Goal: Find specific page/section

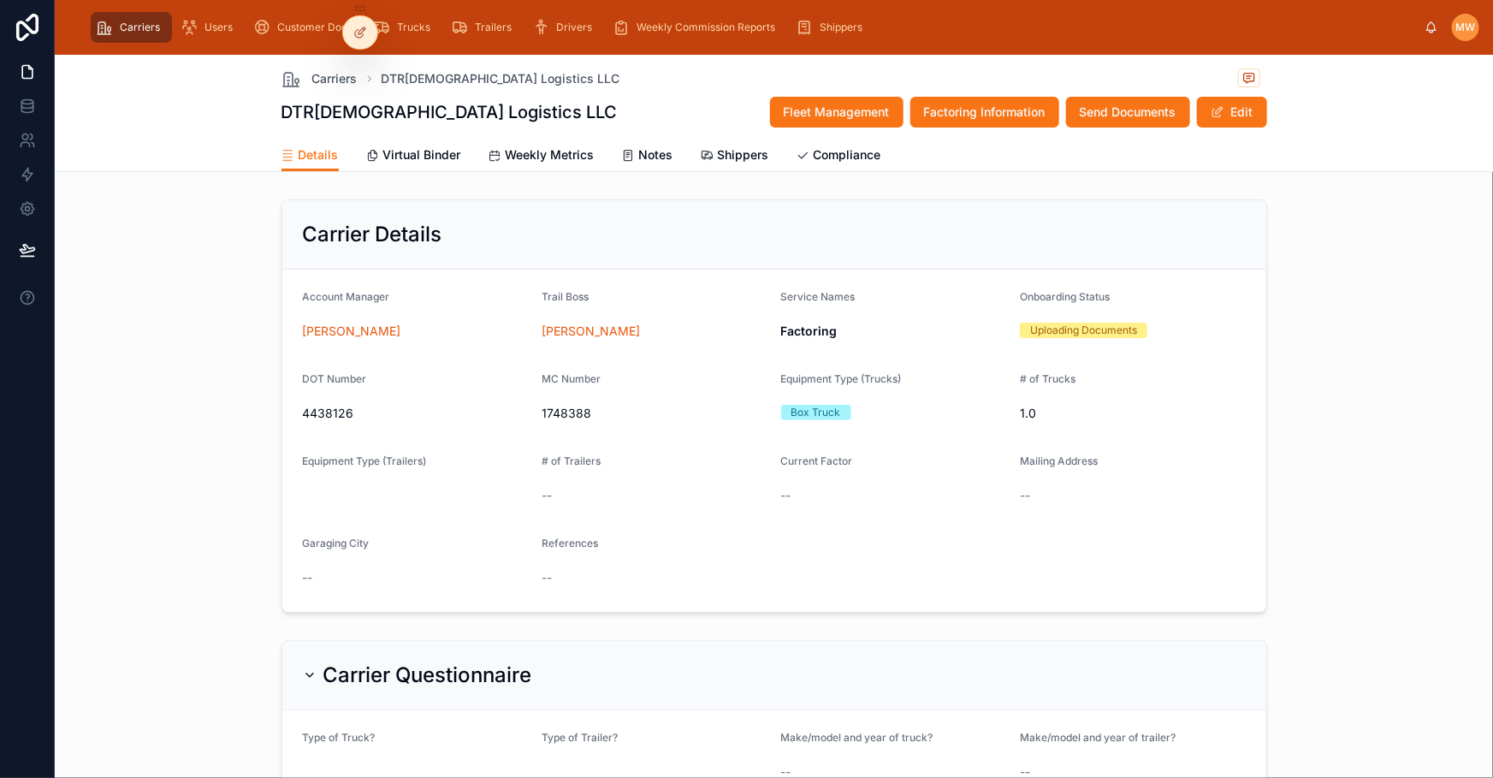
scroll to position [155, 0]
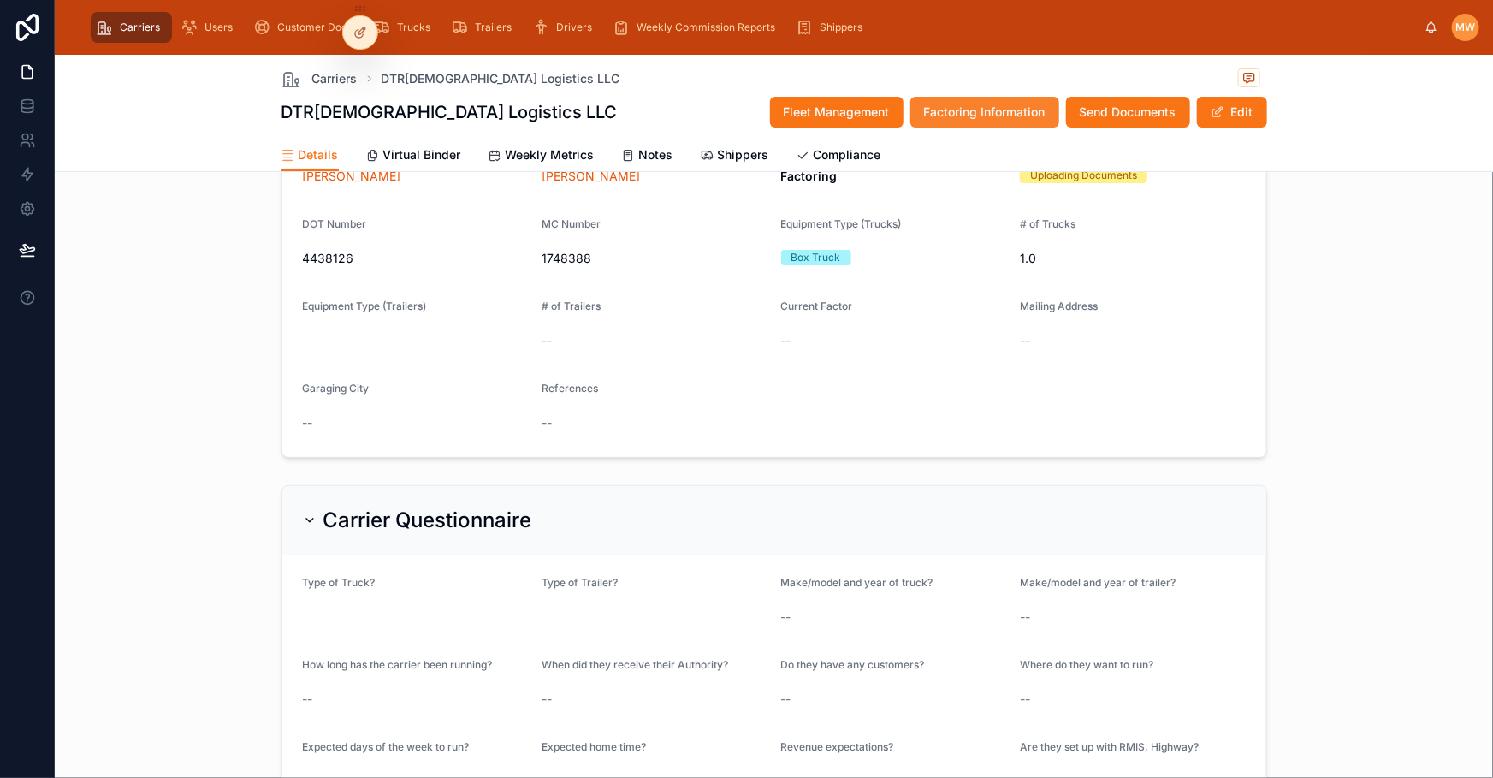
click at [974, 109] on span "Factoring Information" at bounding box center [984, 112] width 121 height 17
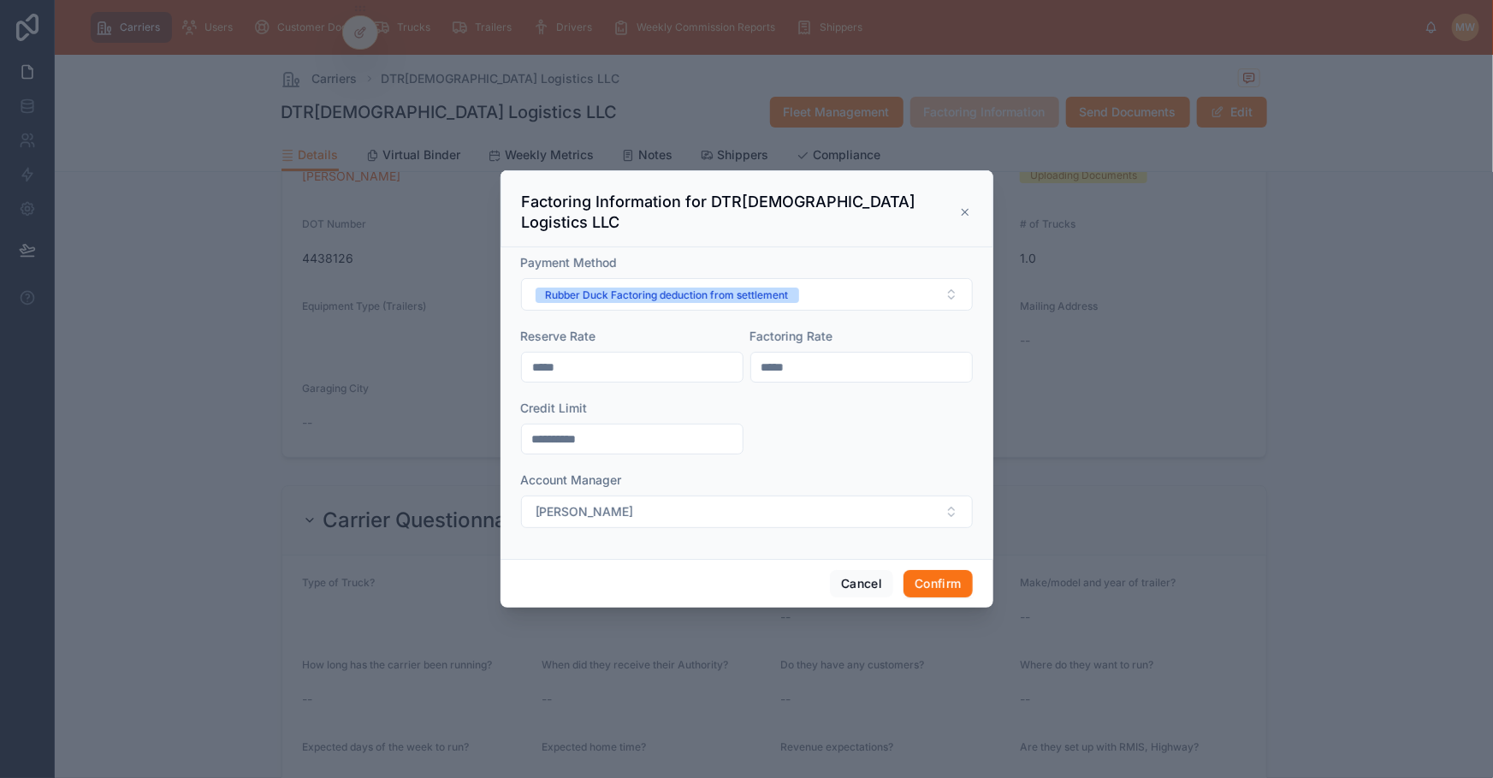
click at [967, 205] on icon at bounding box center [965, 212] width 12 height 14
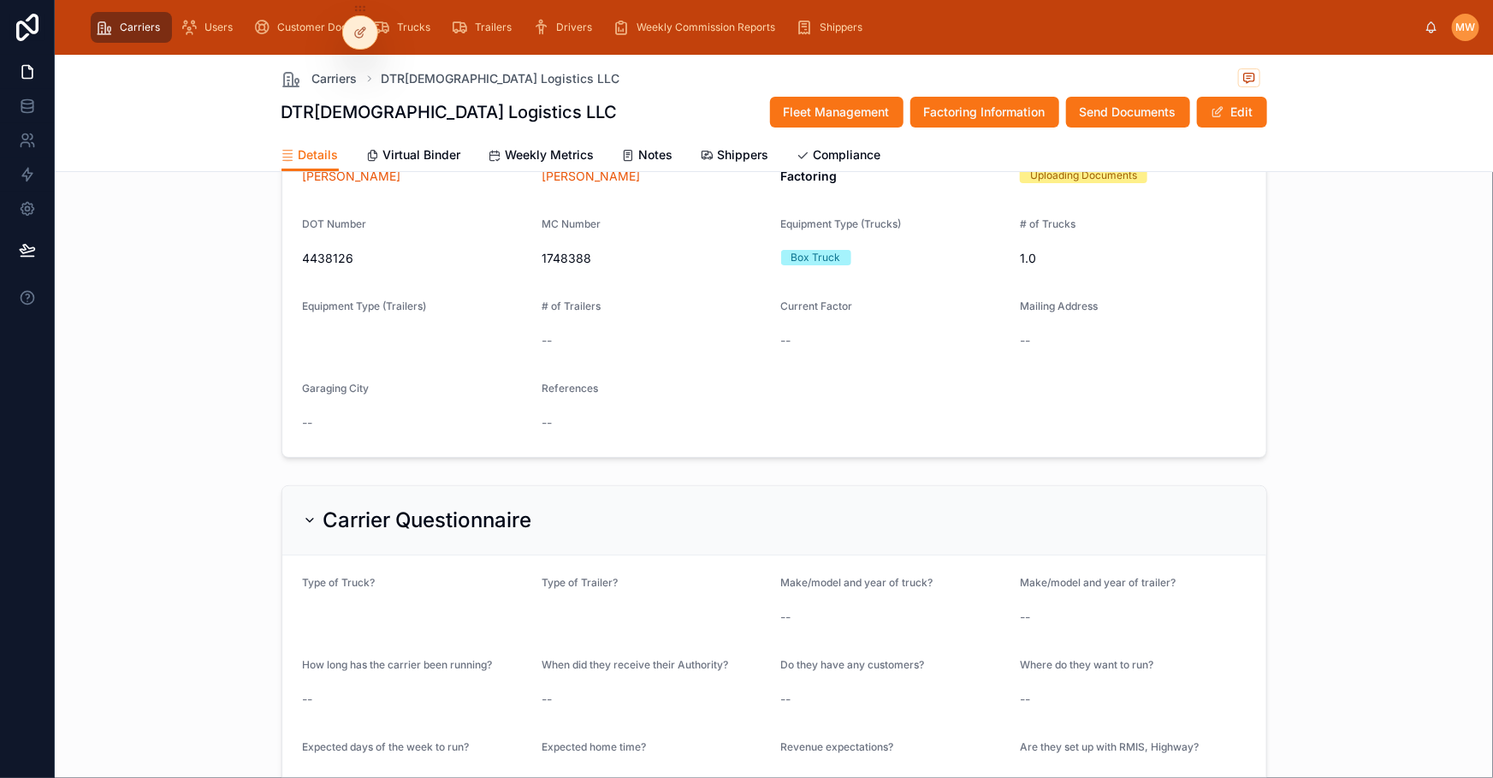
scroll to position [77, 0]
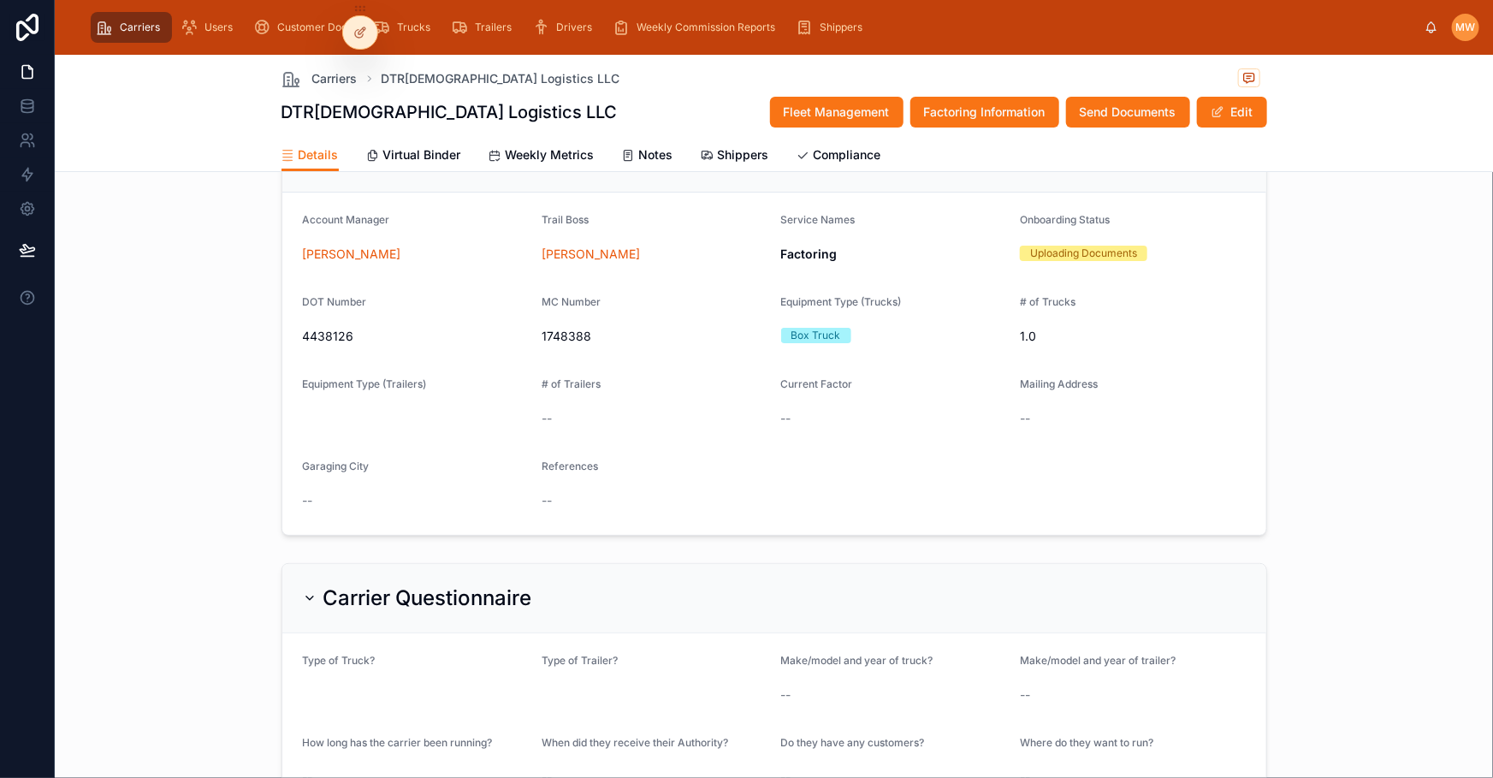
click at [120, 28] on span "Carriers" at bounding box center [140, 28] width 40 height 14
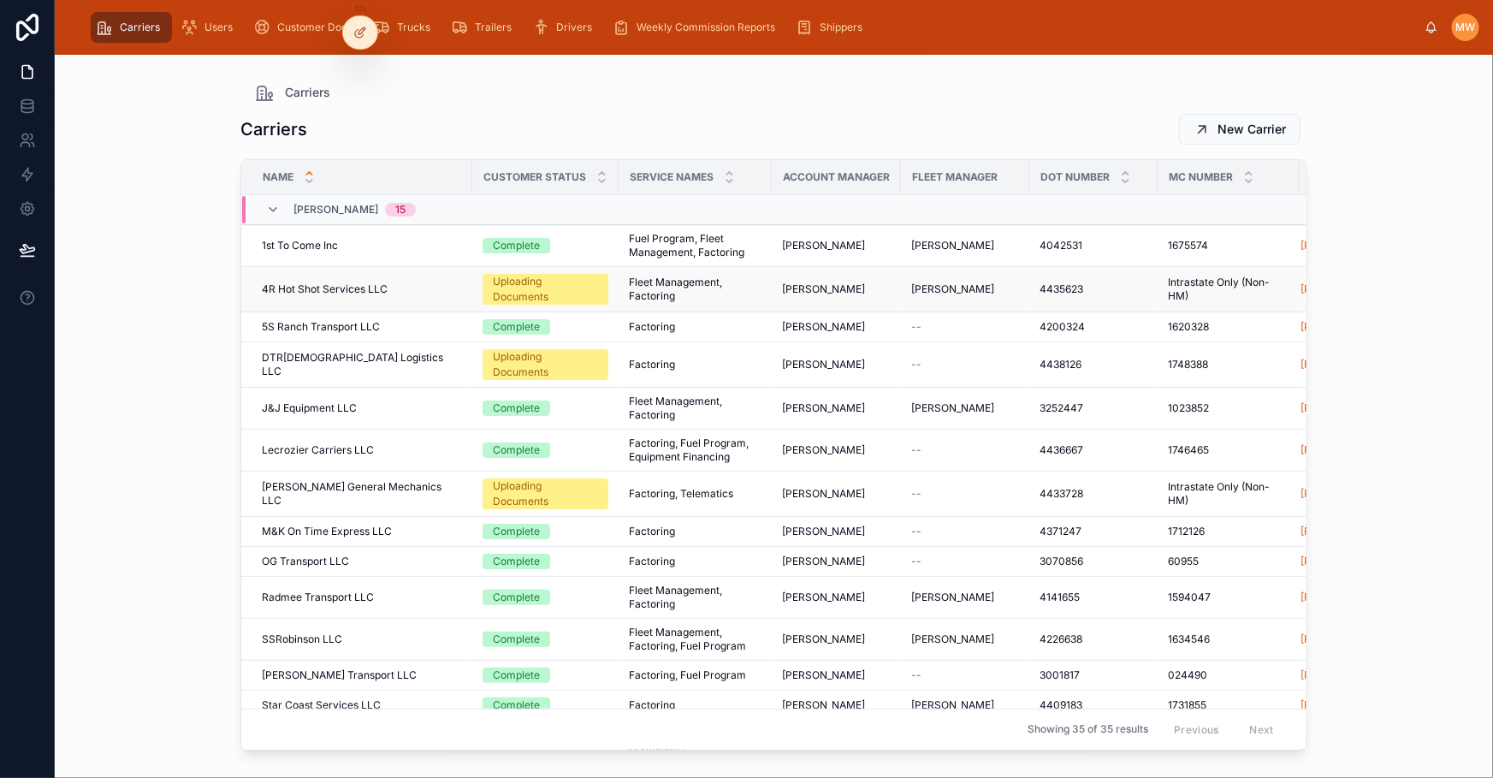
click at [356, 272] on td "4R Hot Shot Services LLC 4R Hot Shot Services LLC" at bounding box center [356, 289] width 231 height 45
click at [352, 285] on span "4R Hot Shot Services LLC" at bounding box center [325, 289] width 126 height 14
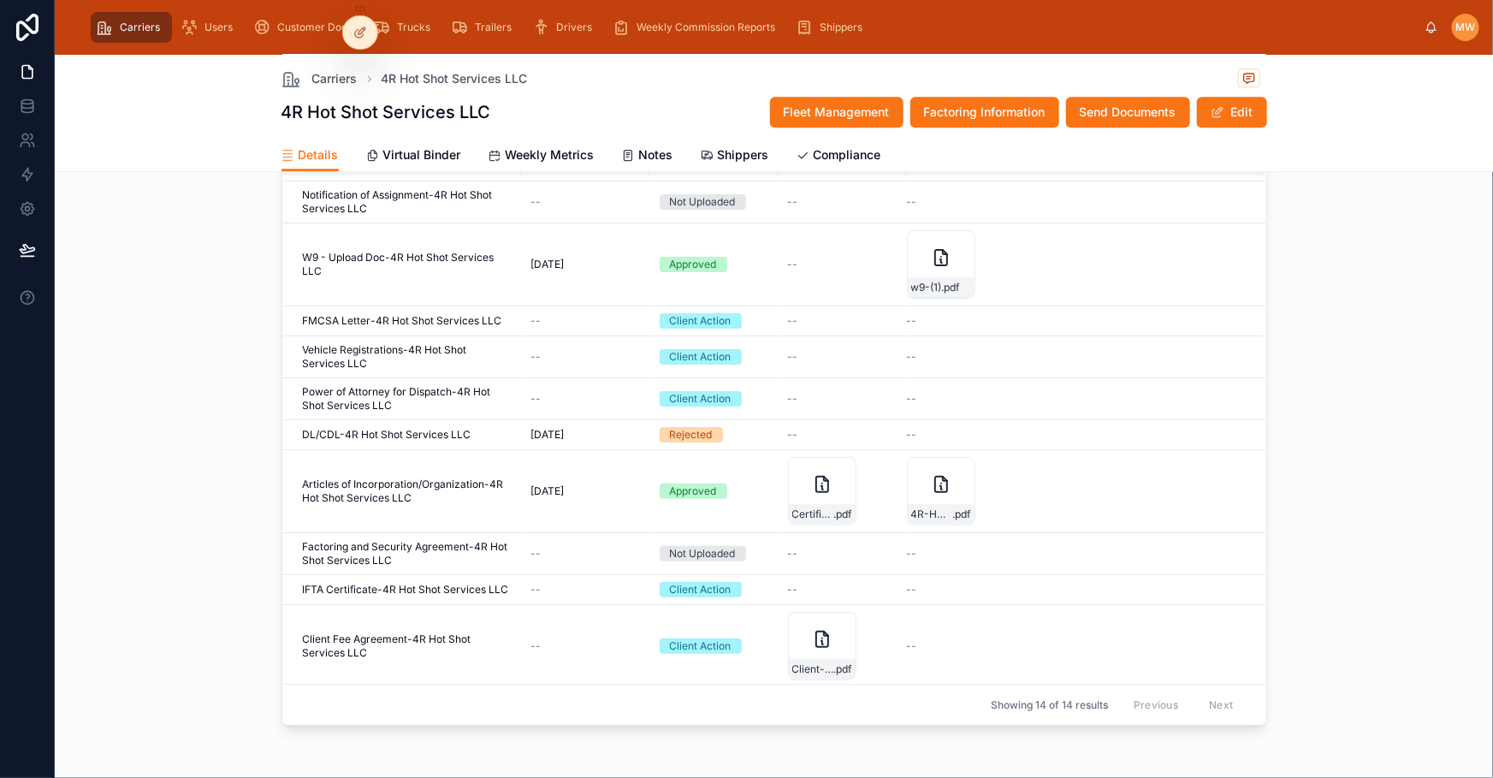
scroll to position [155, 0]
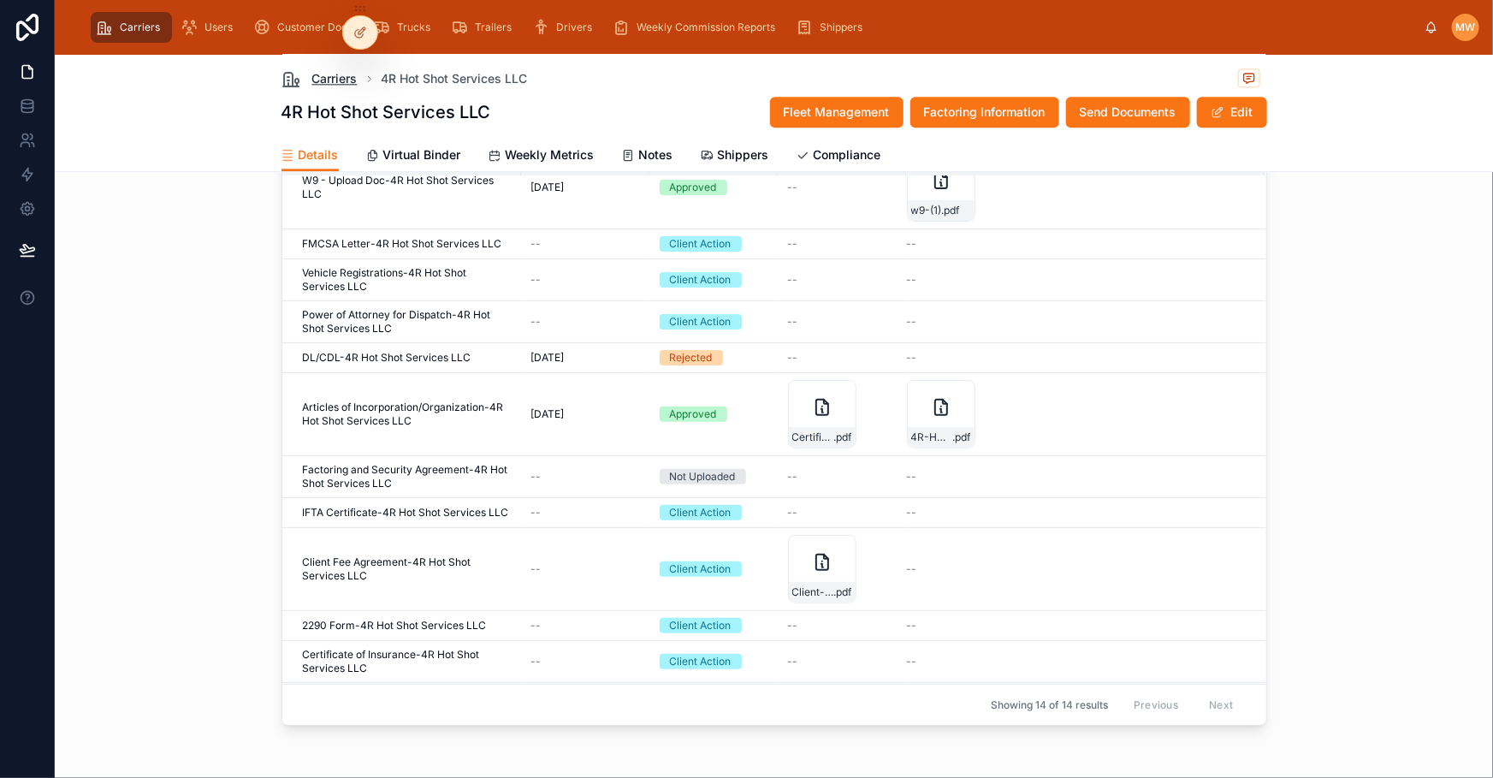
click at [321, 85] on span "Carriers" at bounding box center [334, 78] width 45 height 17
